Goal: Ask a question

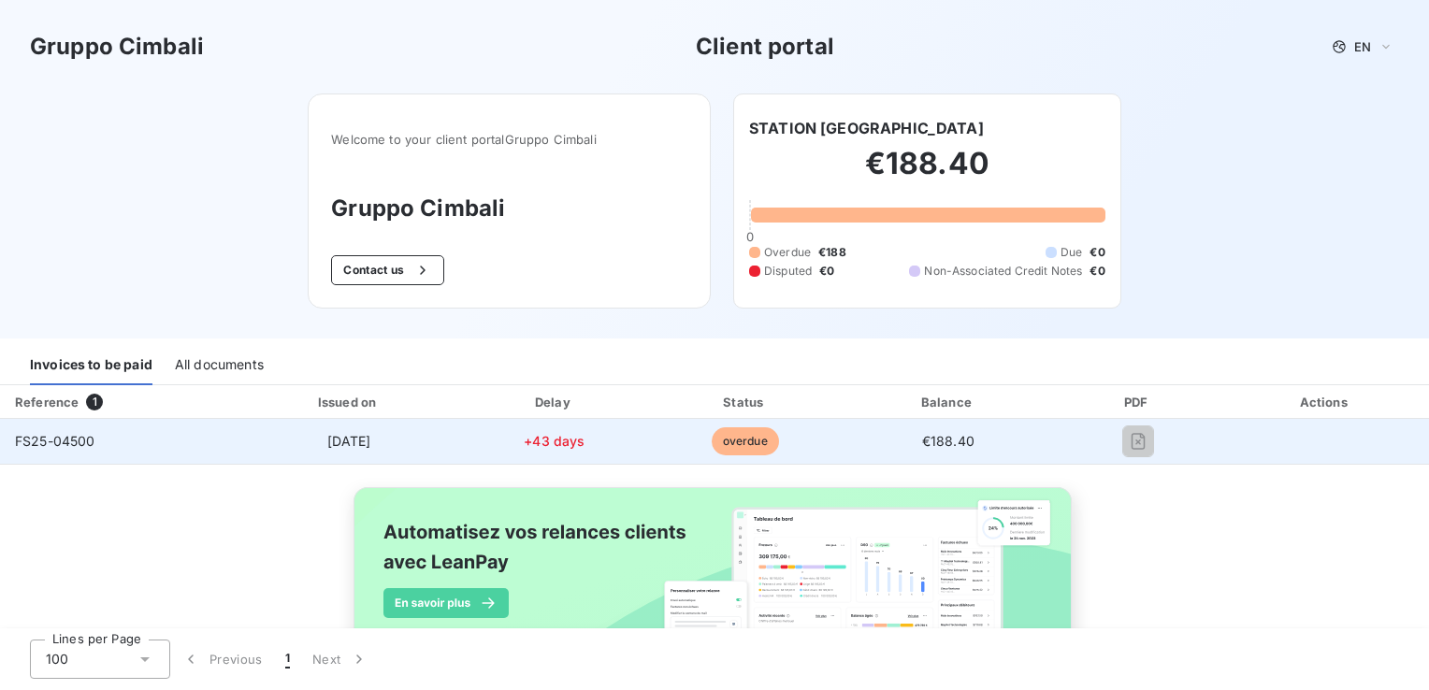
click at [737, 440] on span "overdue" at bounding box center [745, 441] width 67 height 28
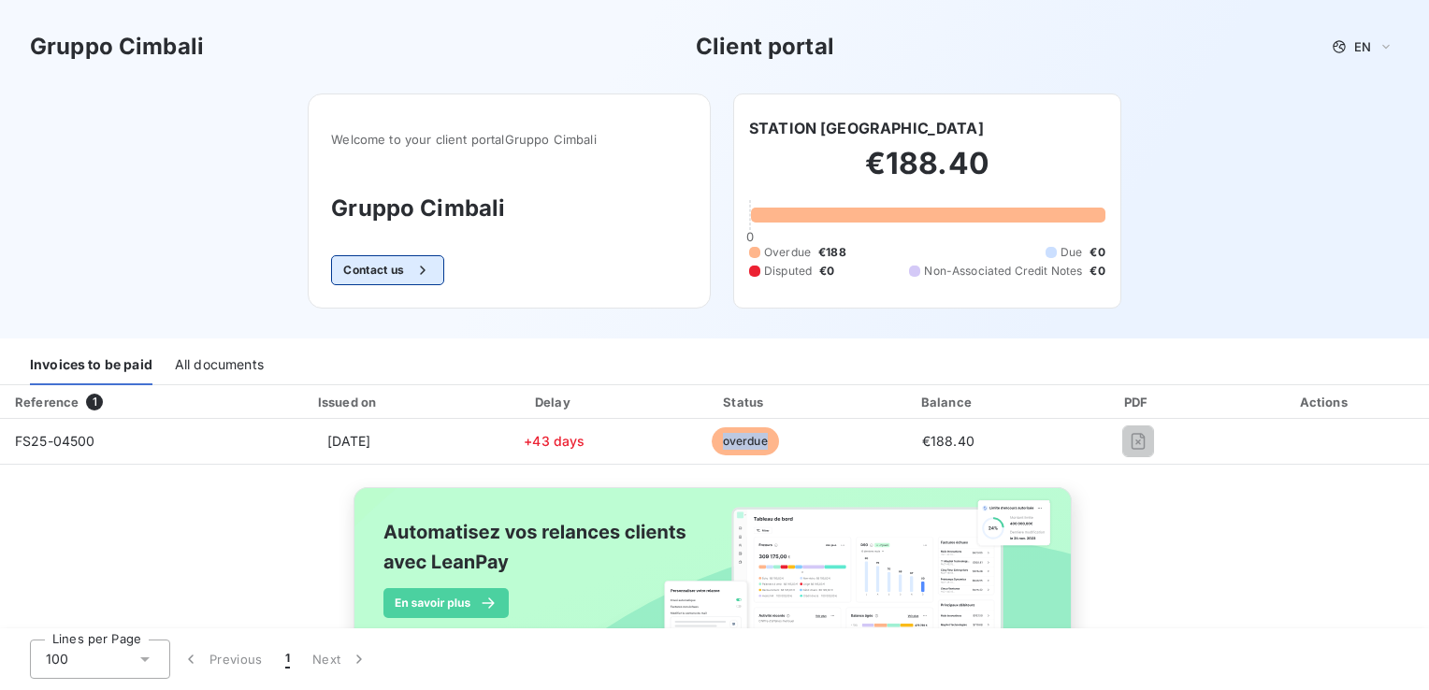
click at [369, 267] on button "Contact us" at bounding box center [387, 270] width 113 height 30
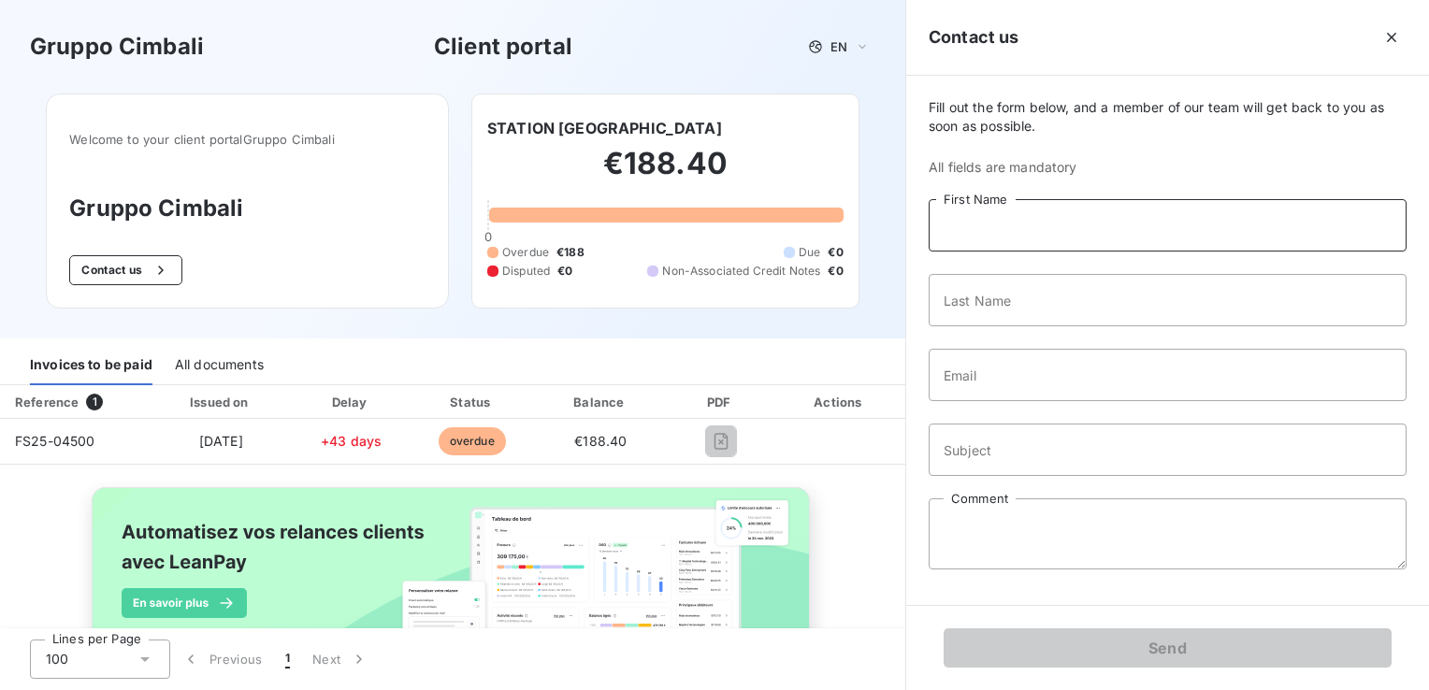
click at [1095, 212] on input "First Name" at bounding box center [1168, 225] width 478 height 52
type input "EG retail"
click at [1065, 373] on input "Email" at bounding box center [1168, 375] width 478 height 52
click at [1130, 363] on input "Email" at bounding box center [1168, 375] width 478 height 52
paste input "[EMAIL_ADDRESS][DOMAIN_NAME]"
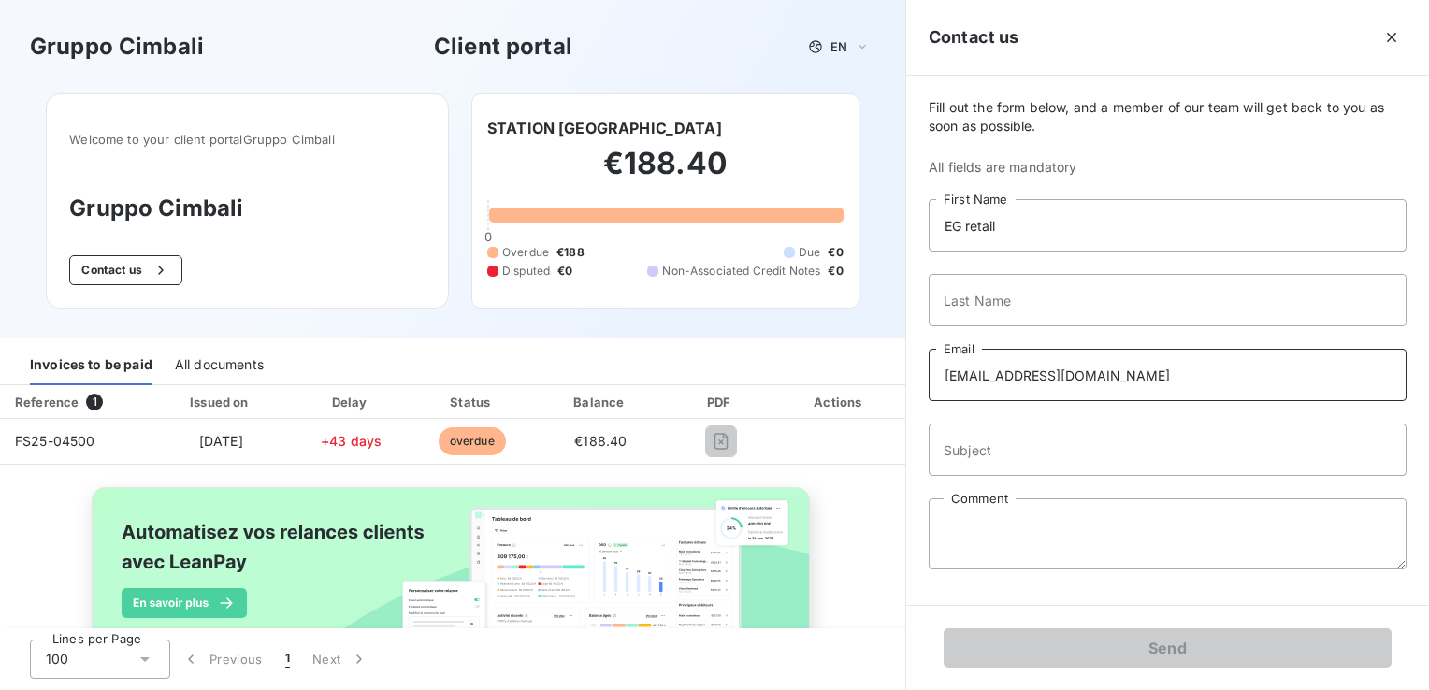
type input "[EMAIL_ADDRESS][DOMAIN_NAME]"
click at [999, 461] on input "Subject" at bounding box center [1168, 450] width 478 height 52
type input "Need copy of invoice"
click at [1005, 555] on textarea "Comment" at bounding box center [1168, 534] width 478 height 71
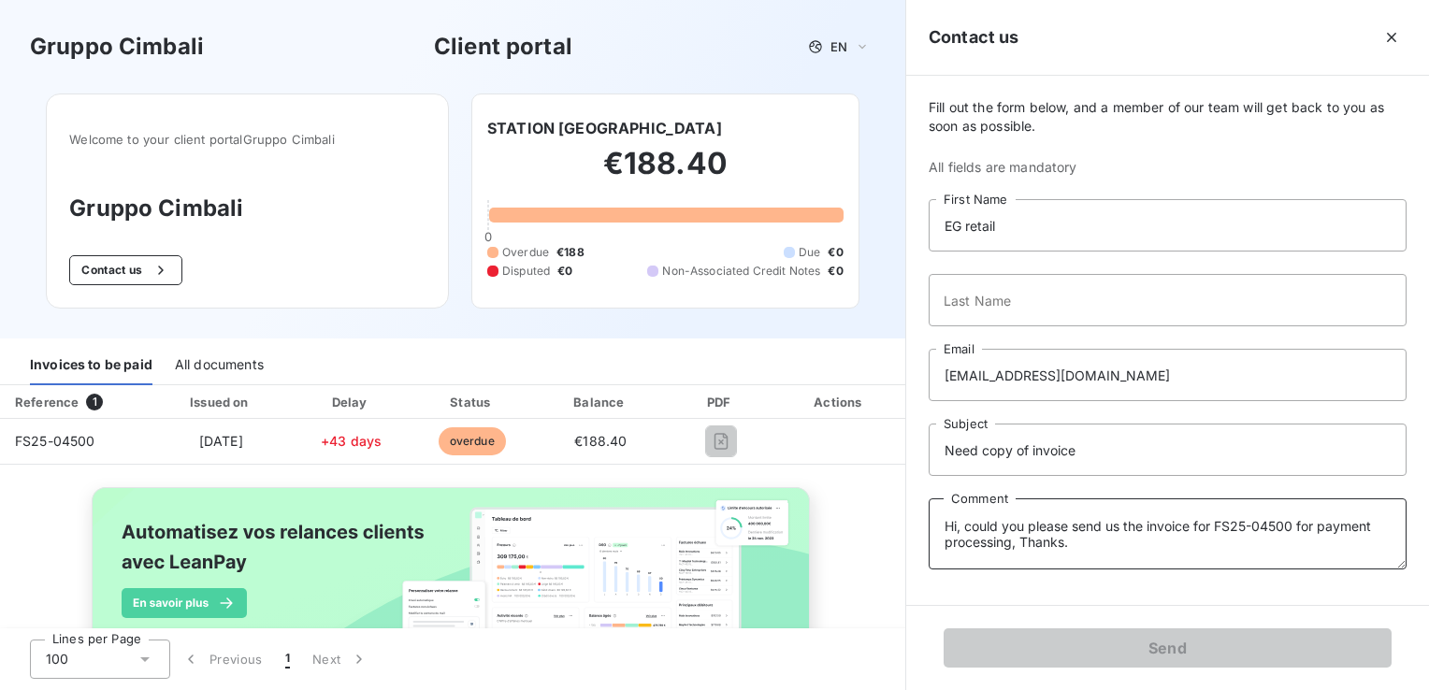
type textarea "Hi, could you please send us the invoice for FS25-04500 for payment processing,…"
click at [1058, 306] on input "Last Name" at bounding box center [1168, 300] width 478 height 52
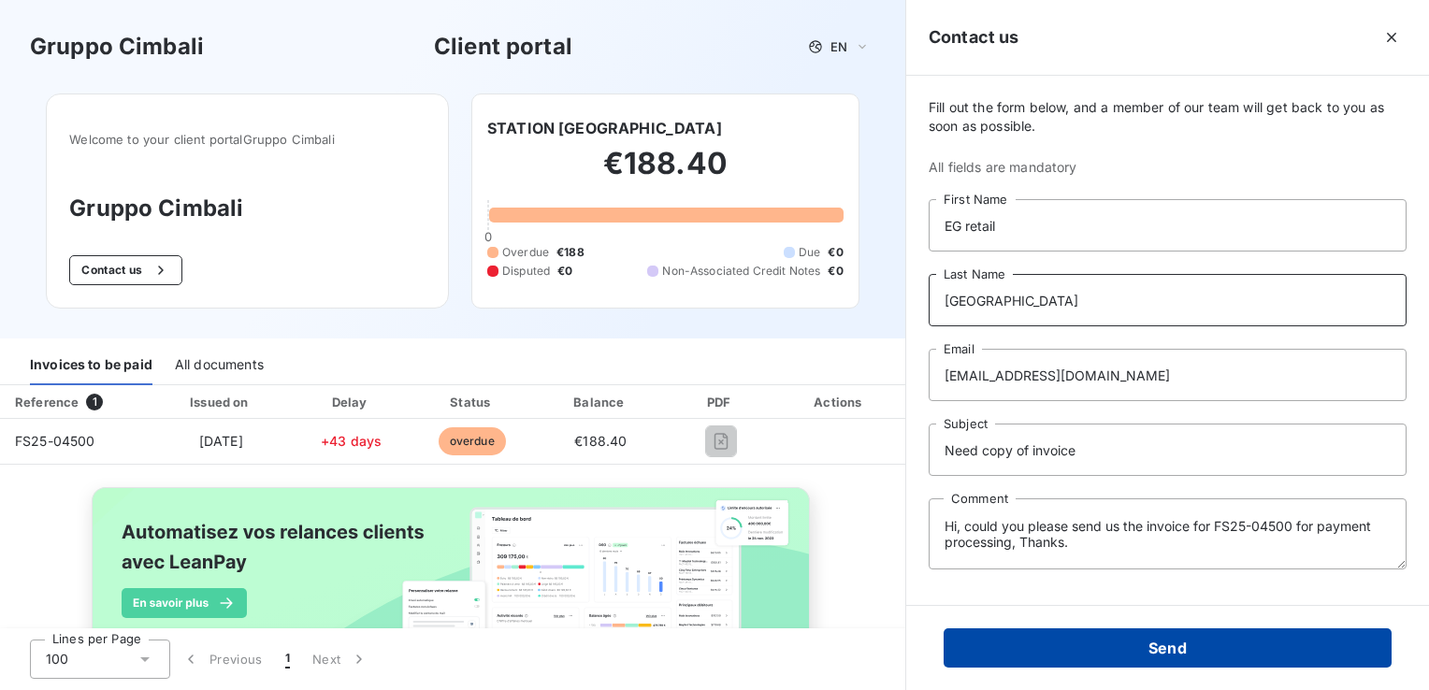
type input "[GEOGRAPHIC_DATA]"
click at [1130, 652] on button "Send" at bounding box center [1168, 648] width 448 height 39
